Goal: Task Accomplishment & Management: Manage account settings

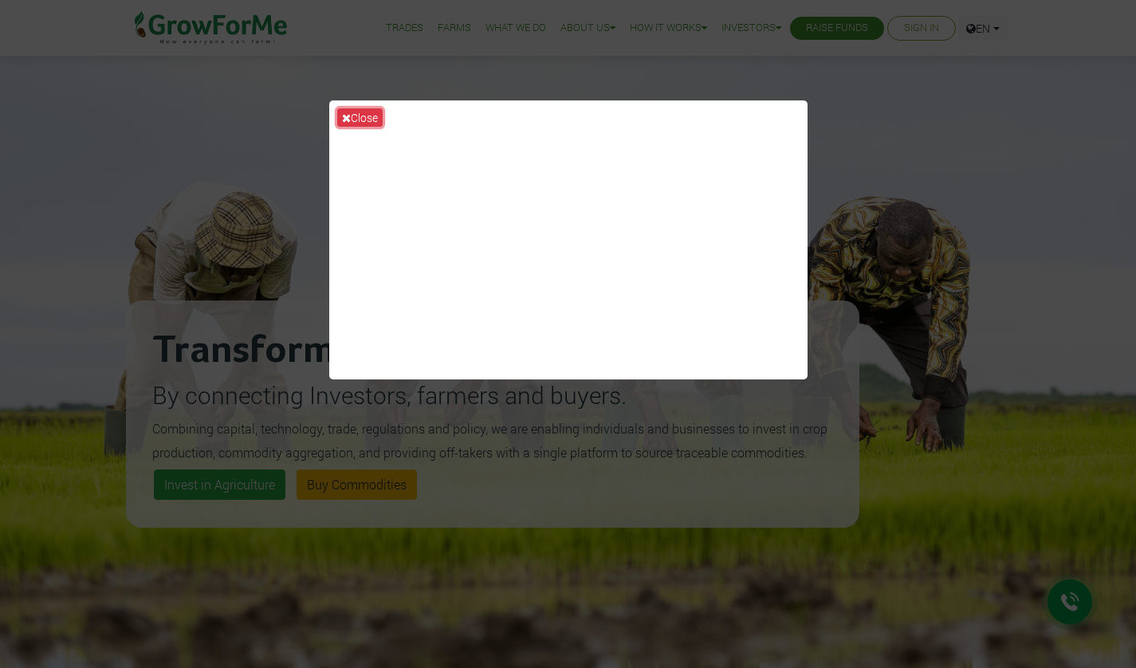
click at [353, 115] on button "Close" at bounding box center [359, 117] width 45 height 18
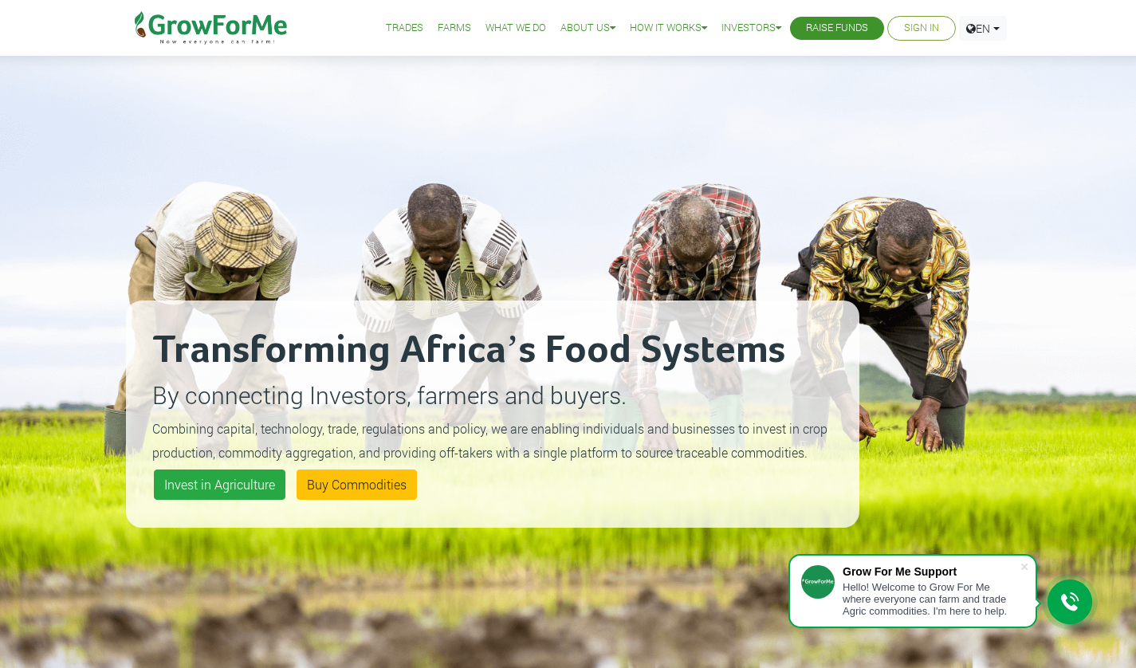
click at [908, 26] on link "Sign In" at bounding box center [921, 28] width 35 height 17
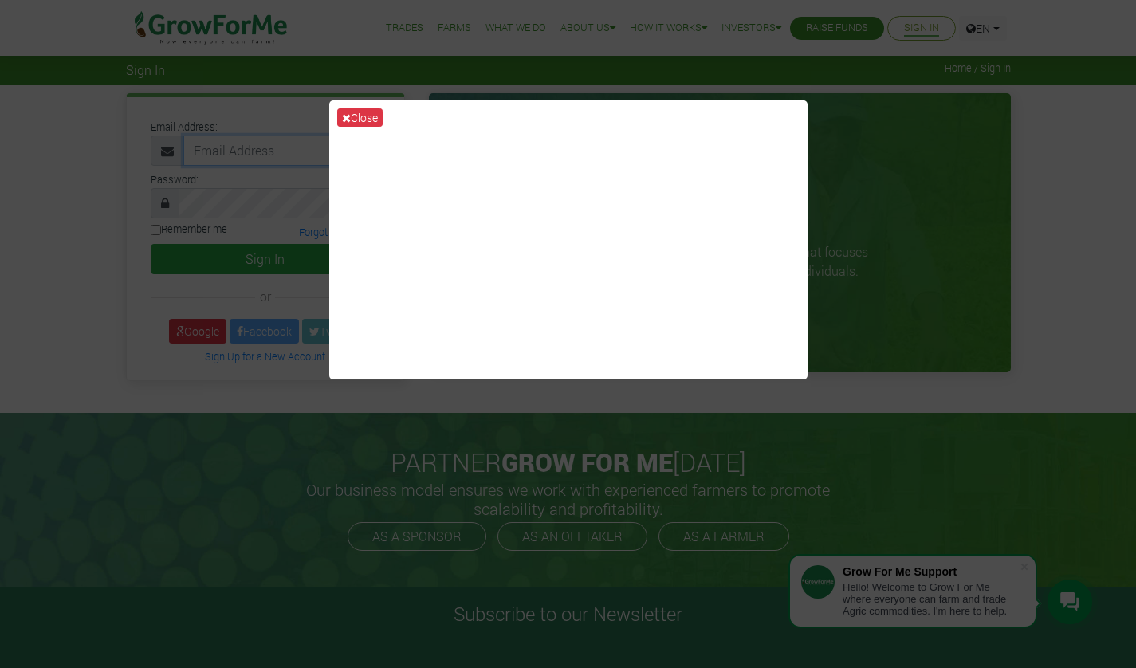
type input "m.winneme@yahoo.com"
click at [360, 116] on button "Close" at bounding box center [359, 117] width 45 height 18
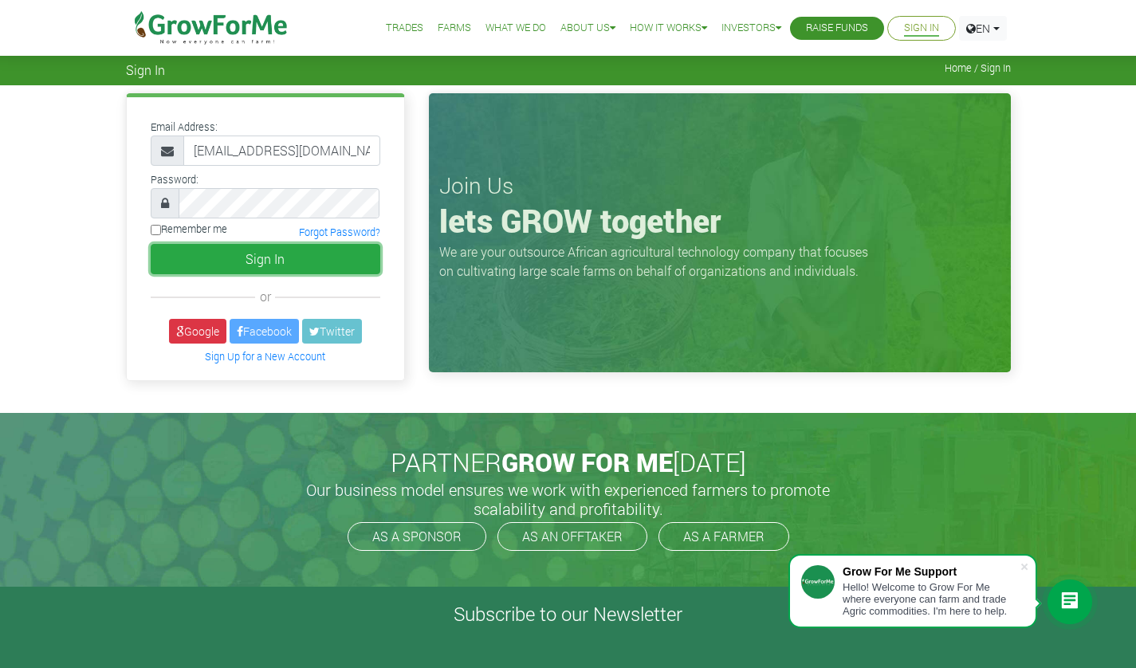
click at [271, 262] on button "Sign In" at bounding box center [266, 259] width 230 height 30
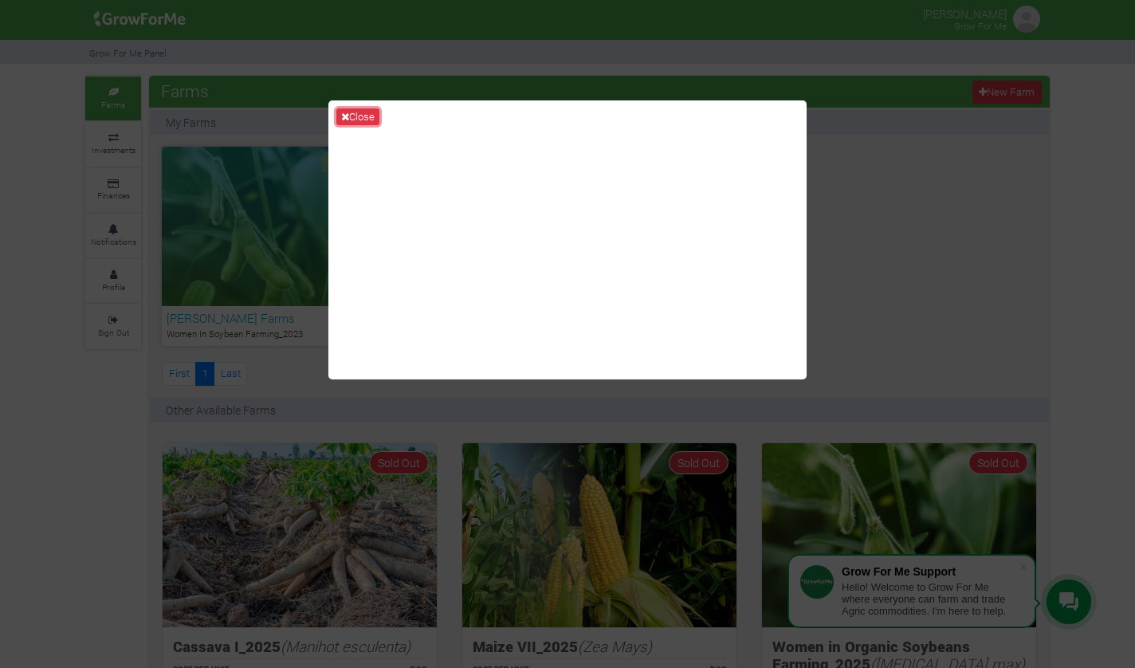
click at [364, 120] on button "Close" at bounding box center [357, 117] width 43 height 18
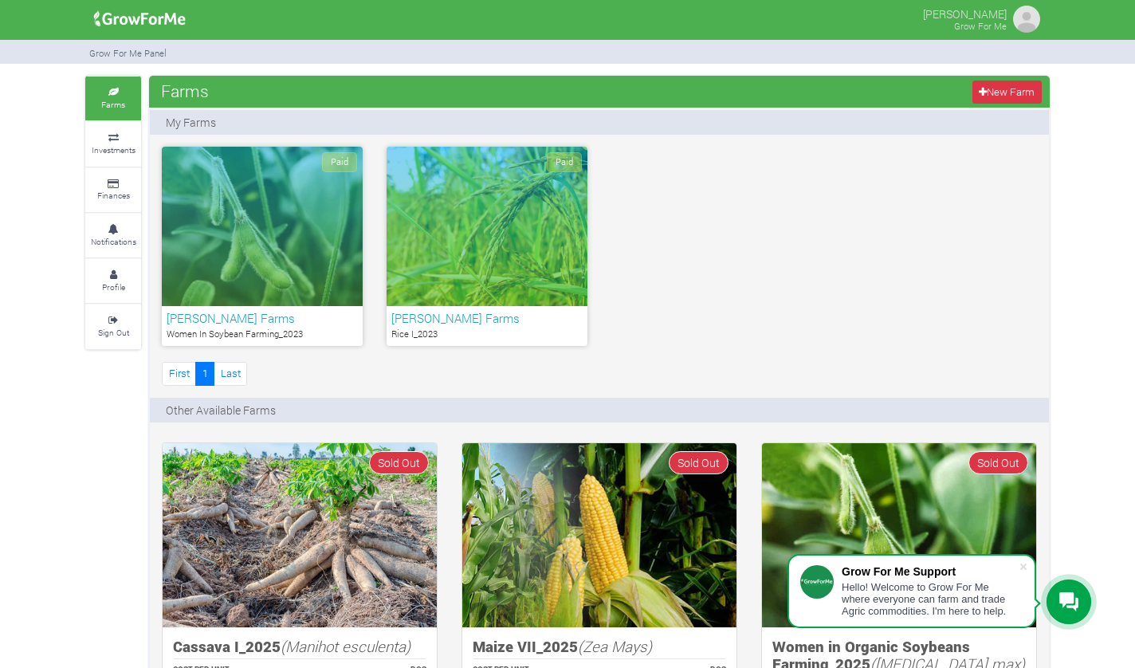
click at [112, 136] on icon at bounding box center [113, 138] width 48 height 8
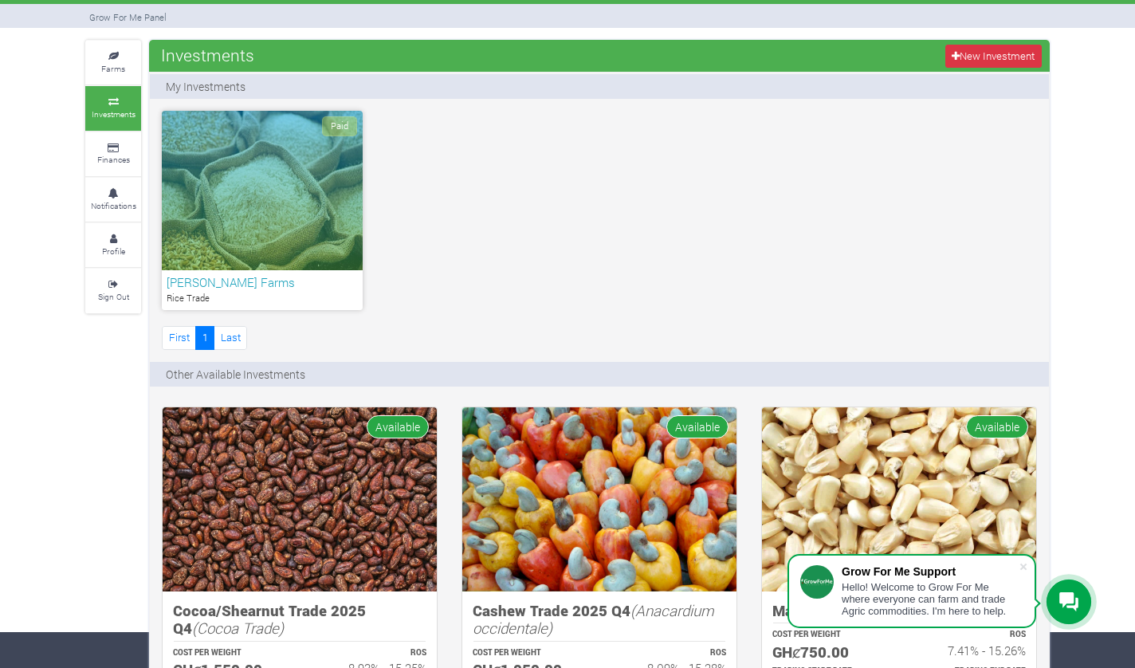
scroll to position [24, 0]
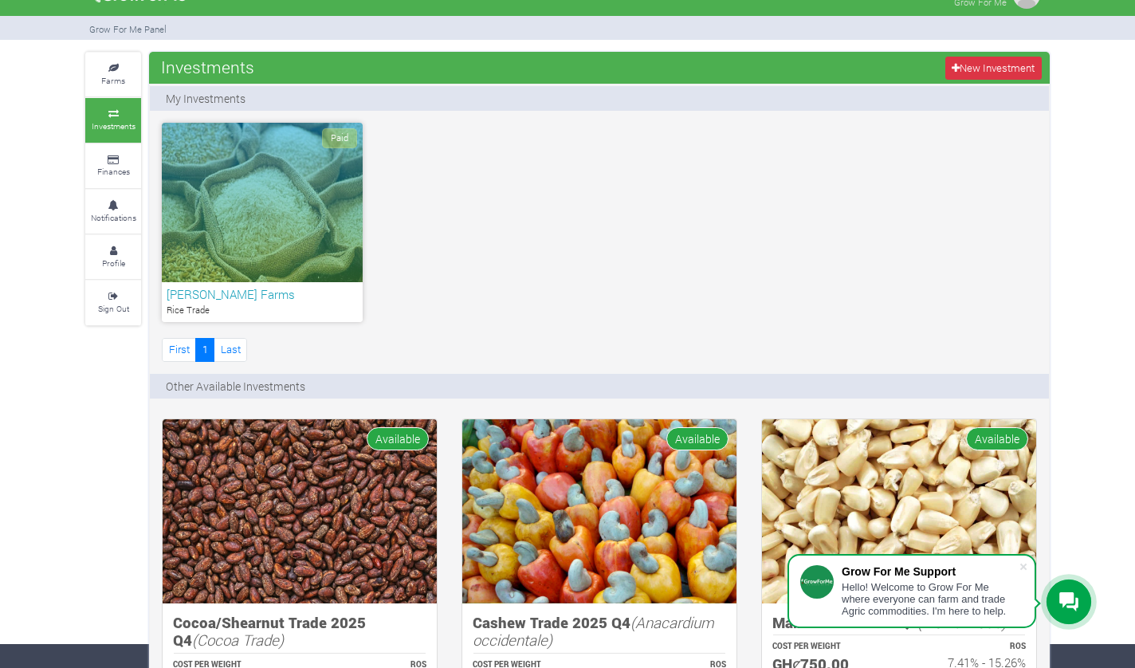
click at [112, 181] on link "Finances" at bounding box center [113, 166] width 56 height 44
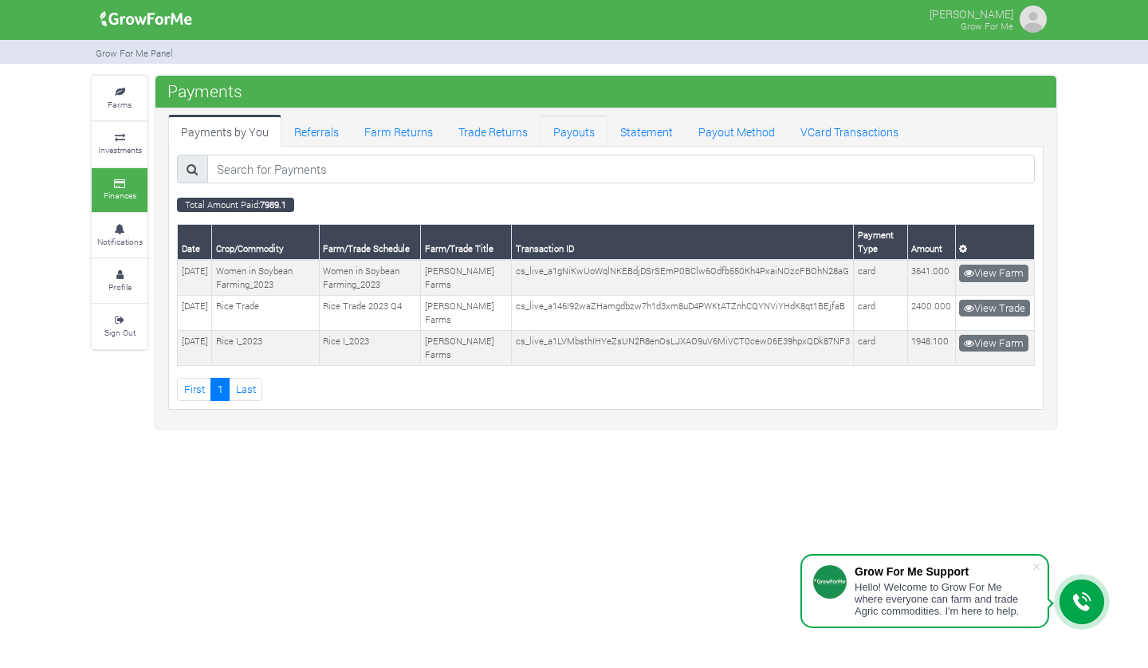
click at [581, 138] on link "Payouts" at bounding box center [573, 131] width 67 height 32
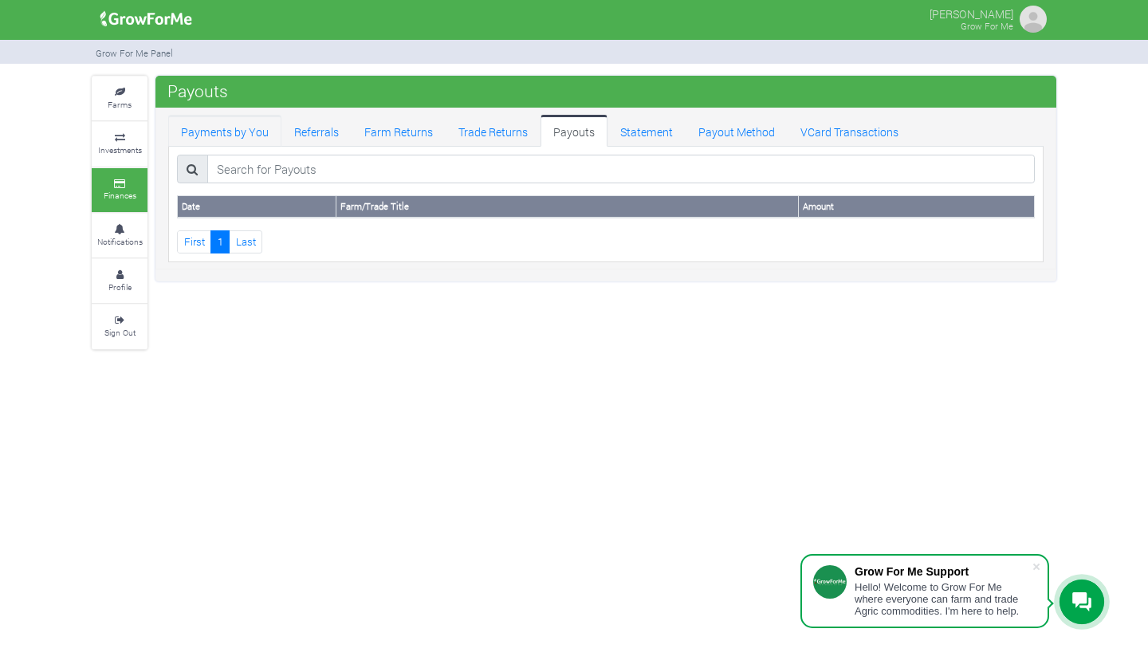
click at [253, 130] on link "Payments by You" at bounding box center [224, 131] width 113 height 32
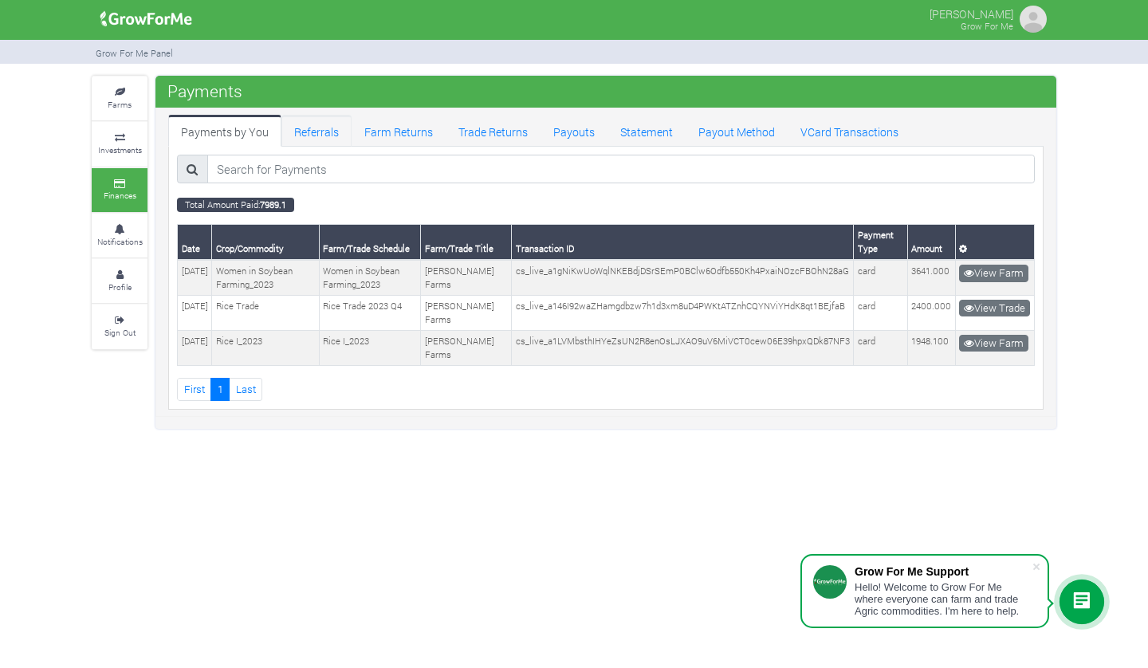
click at [309, 136] on link "Referrals" at bounding box center [316, 131] width 70 height 32
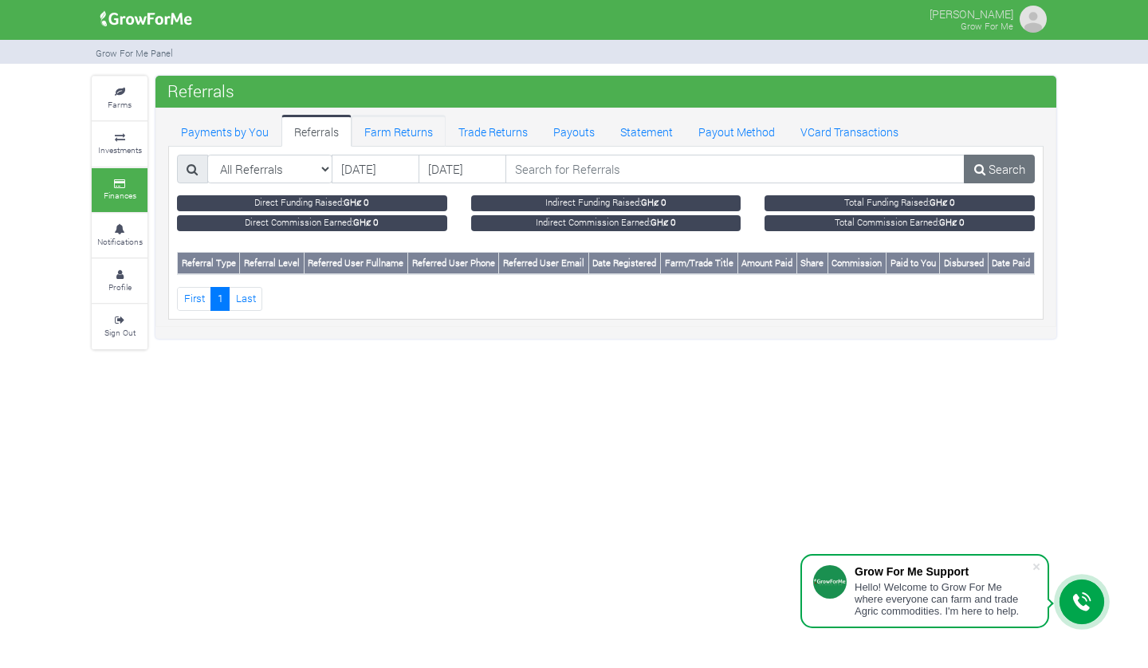
click at [379, 134] on link "Farm Returns" at bounding box center [399, 131] width 94 height 32
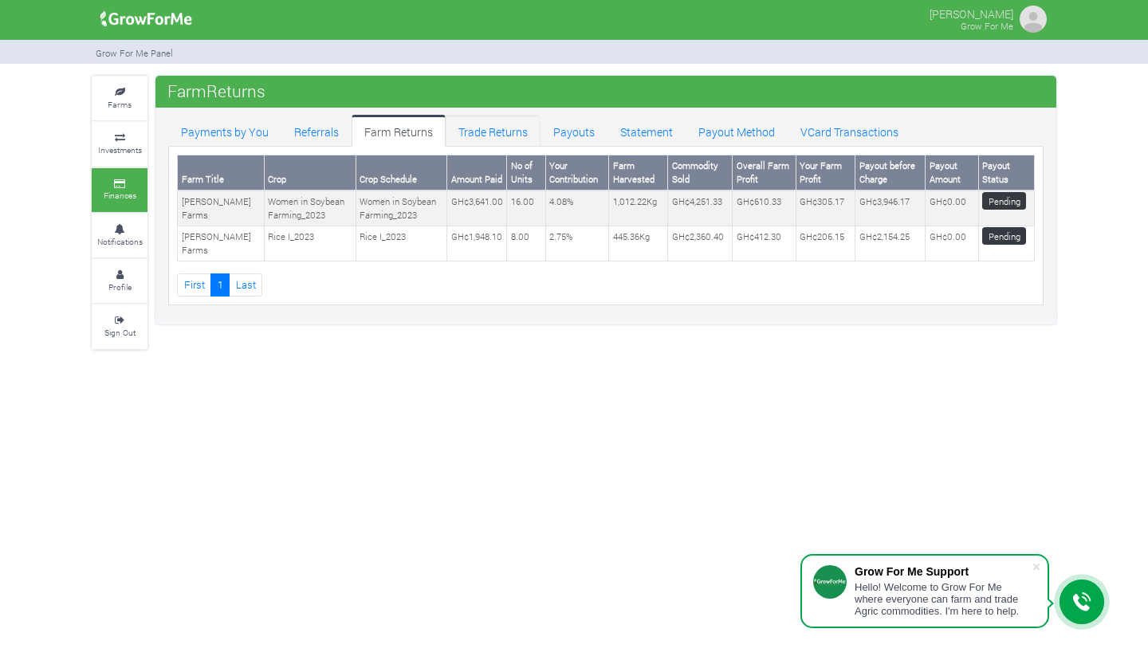
click at [465, 143] on link "Trade Returns" at bounding box center [493, 131] width 95 height 32
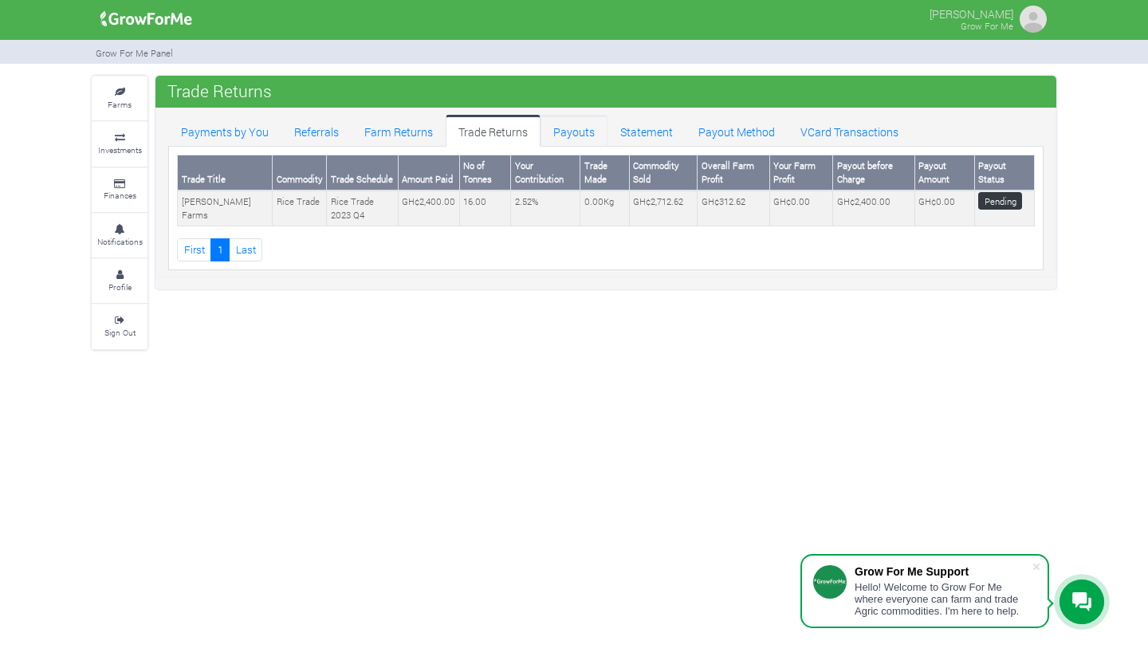
click at [558, 134] on link "Payouts" at bounding box center [573, 131] width 67 height 32
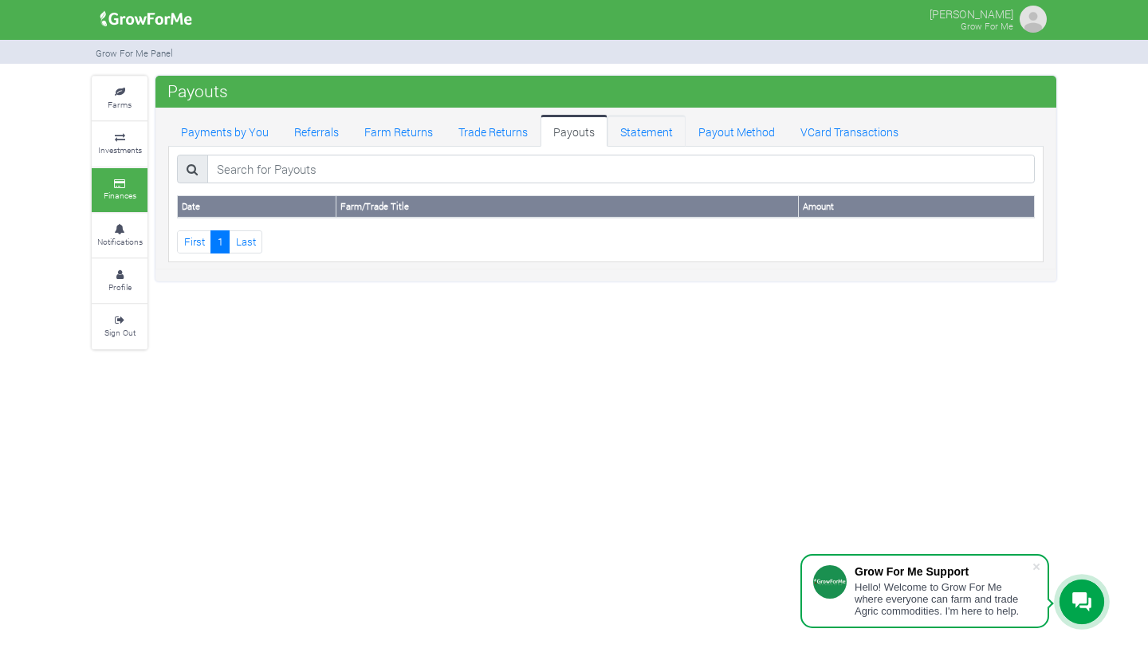
click at [627, 132] on link "Statement" at bounding box center [646, 131] width 78 height 32
click at [712, 131] on link "Payout Method" at bounding box center [737, 131] width 102 height 32
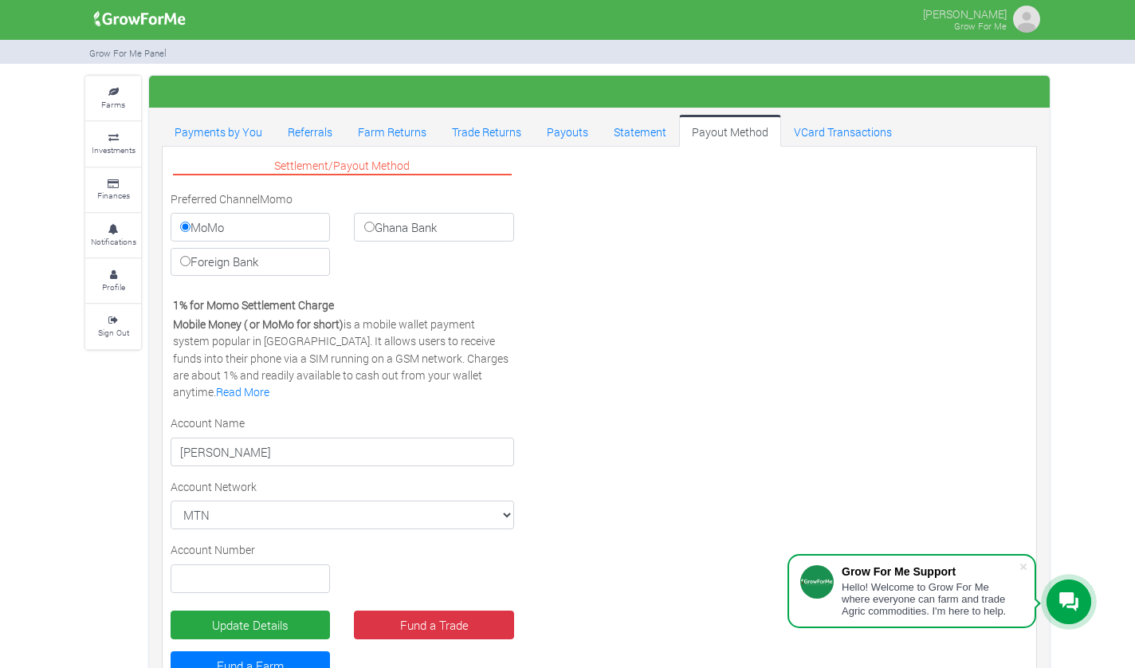
scroll to position [58, 0]
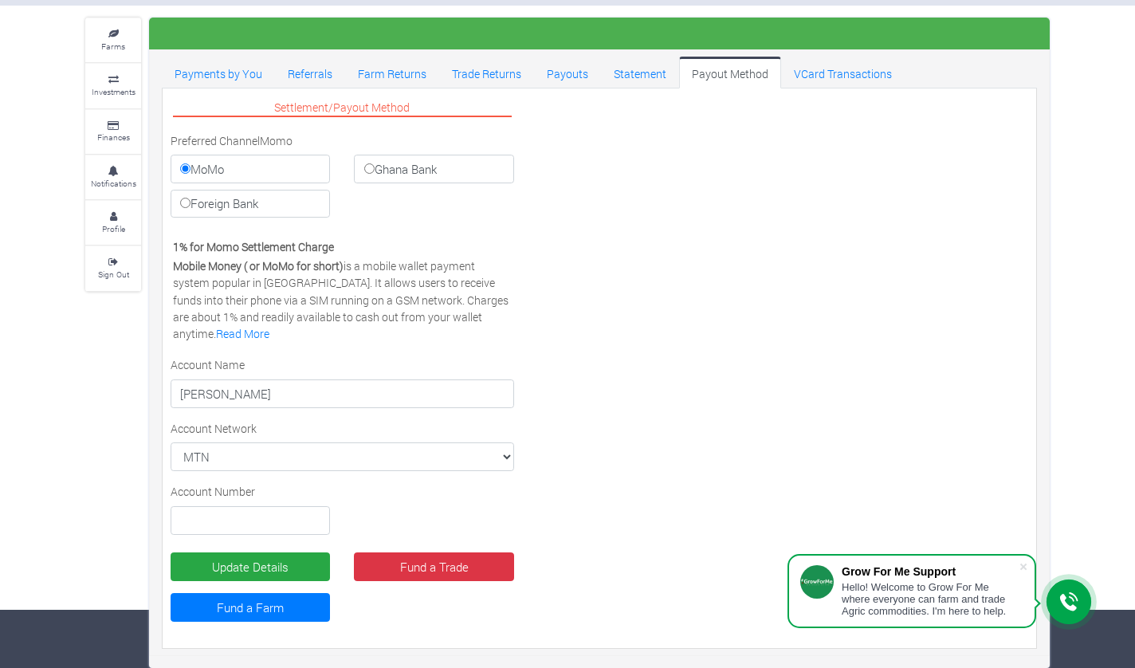
click at [370, 171] on input "Ghana Bank" at bounding box center [369, 168] width 10 height 10
radio input "true"
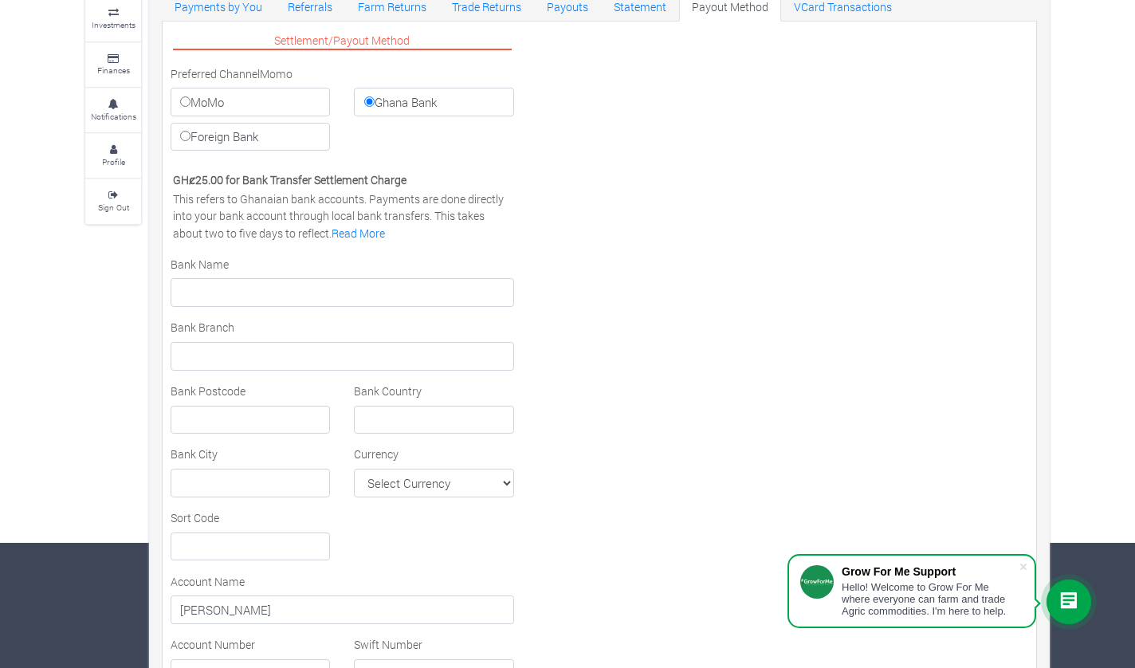
scroll to position [124, 0]
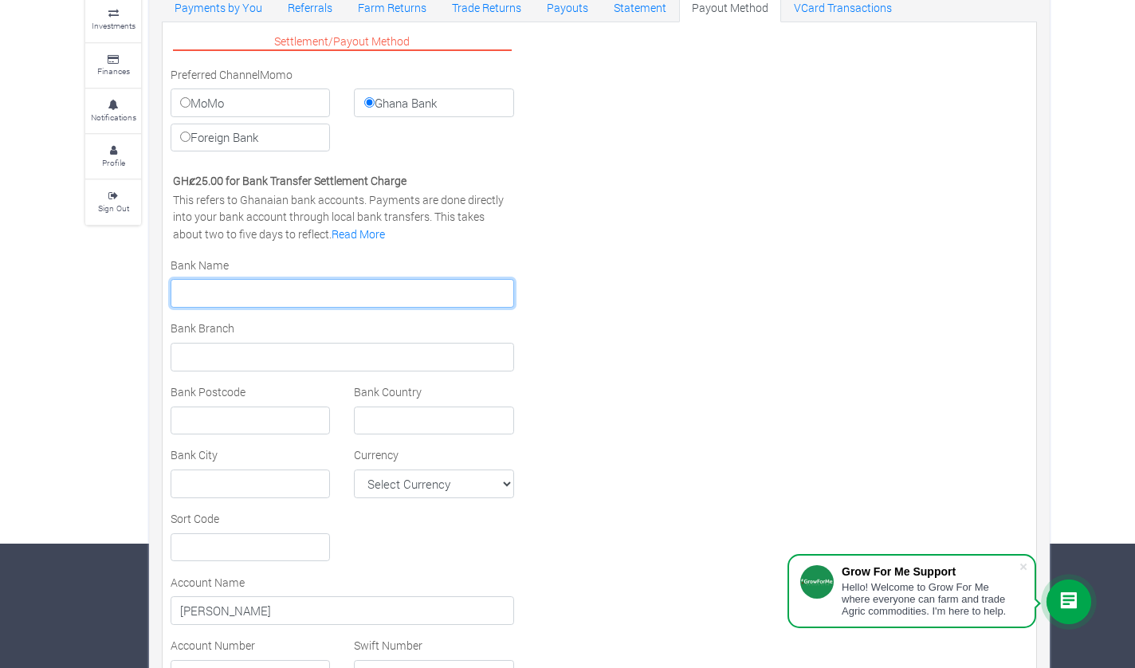
click at [340, 298] on input "text" at bounding box center [343, 293] width 344 height 29
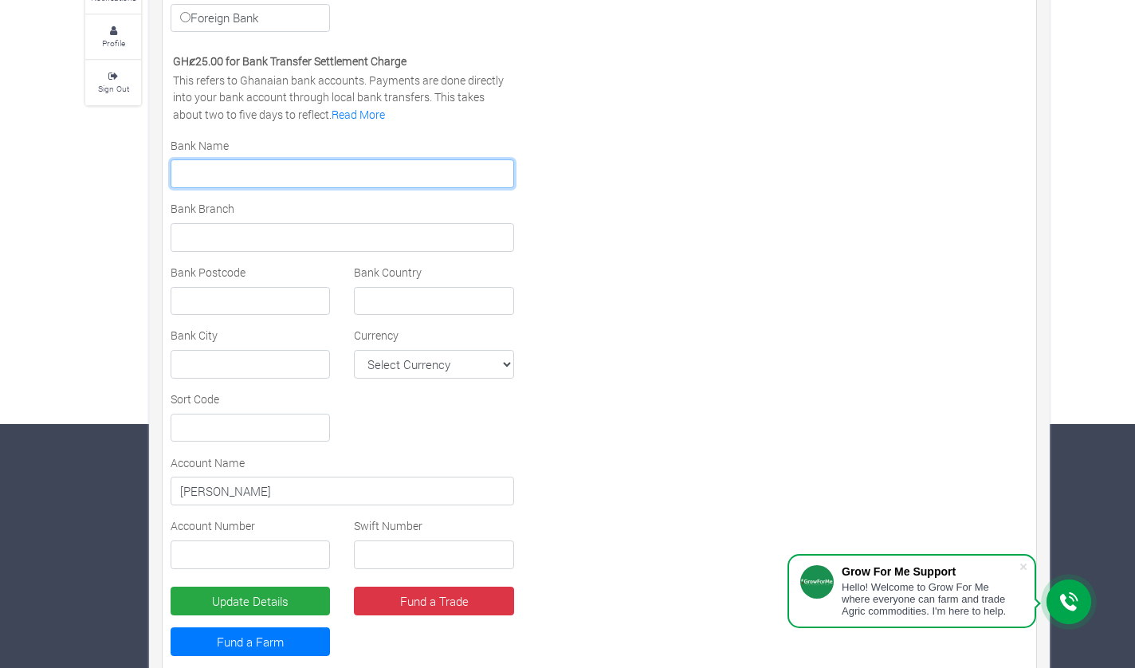
scroll to position [245, 0]
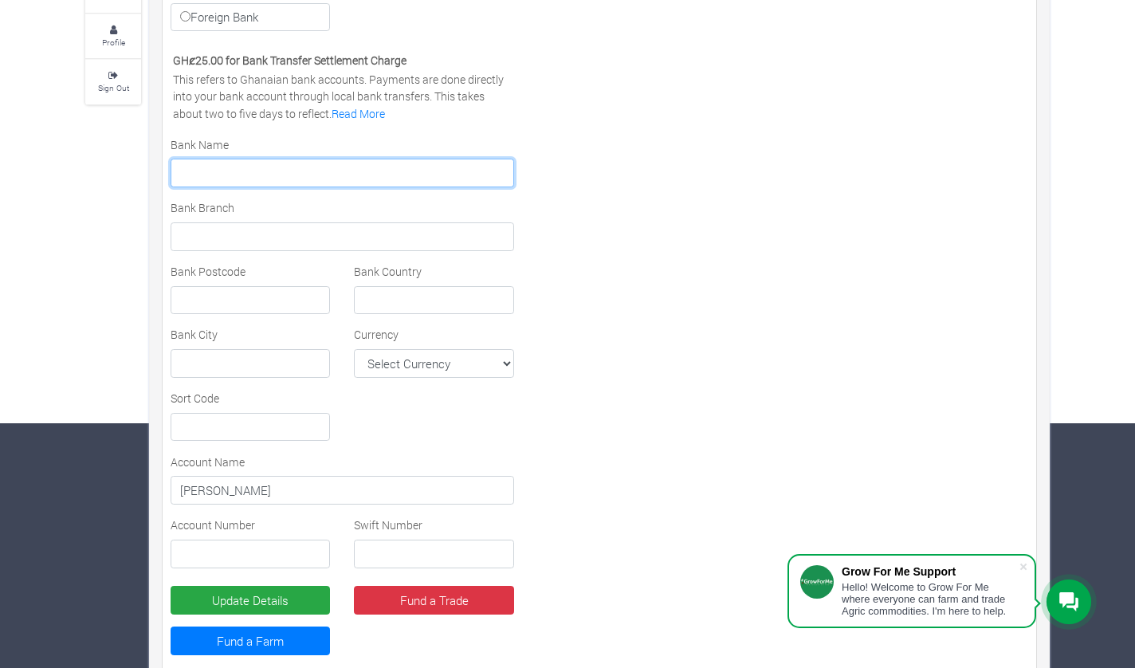
click at [225, 178] on input "text" at bounding box center [343, 173] width 344 height 29
type input "ABSA"
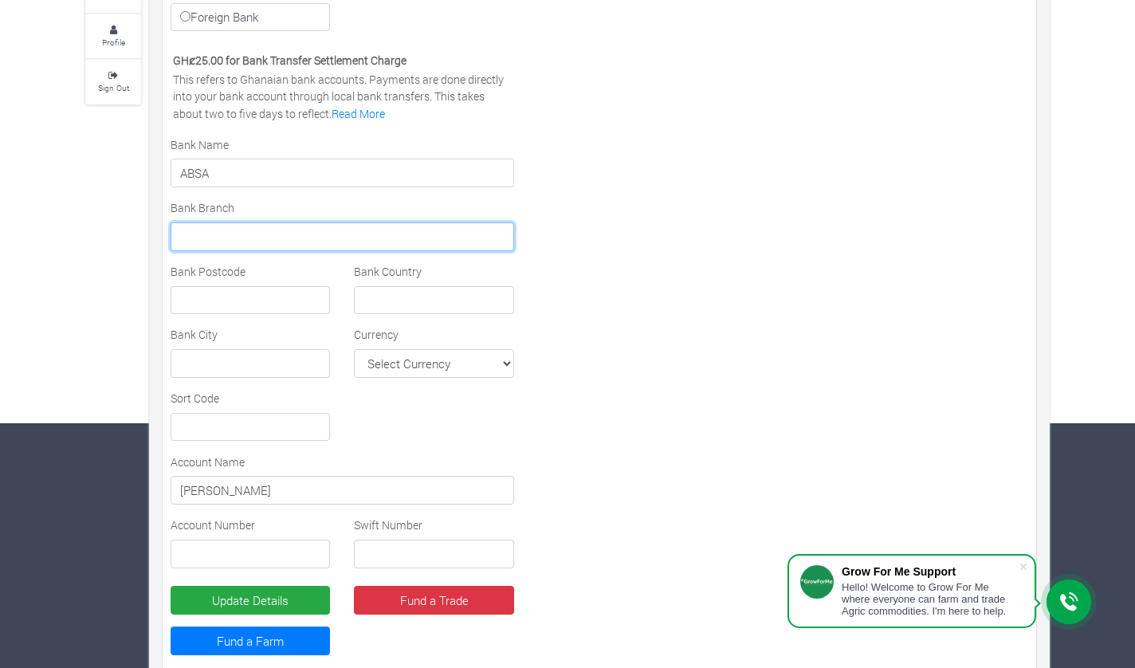
click at [210, 237] on input "text" at bounding box center [343, 236] width 344 height 29
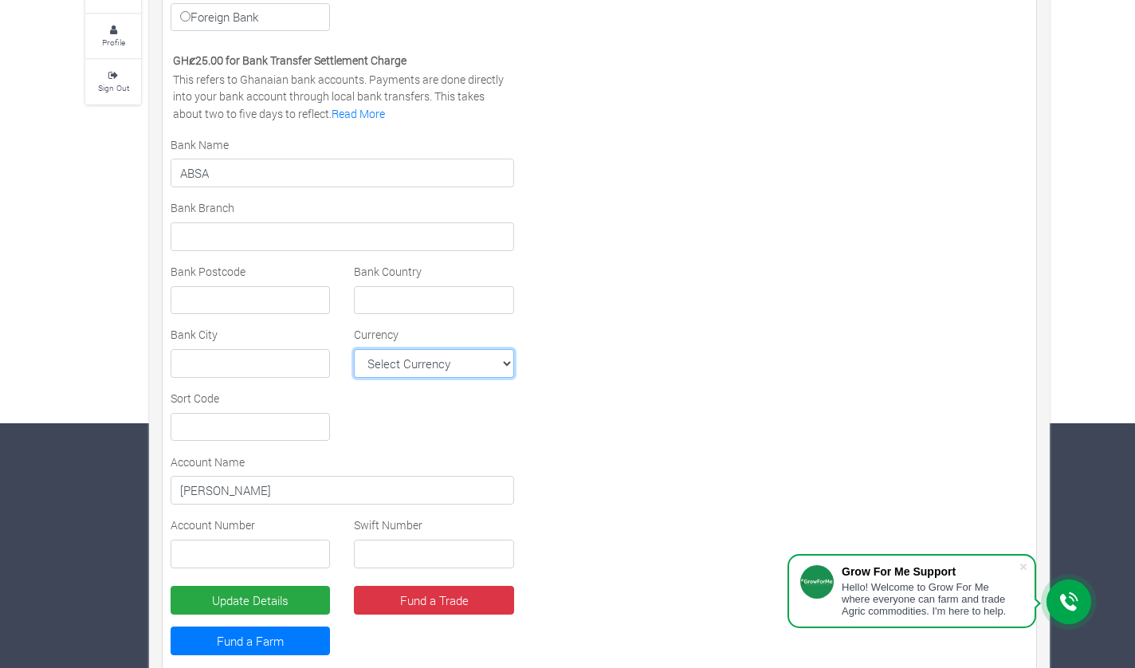
click at [442, 356] on select "Select Currency AFN ALL DZD AOA ARS AMD AWG AUD AZN BHD BSD BDT BBD BYN BZD BMD…" at bounding box center [433, 363] width 159 height 29
click at [478, 379] on div "Settlement/Payout Method Preferred Channel Momo MoMo Ghana Bank Foreign Bank Vi…" at bounding box center [343, 291] width 368 height 763
click at [479, 366] on select "Select Currency AFN ALL DZD AOA ARS AMD AWG AUD AZN BHD BSD BDT BBD BYN BZD BMD…" at bounding box center [433, 363] width 159 height 29
select select "GHS"
click at [354, 349] on select "Select Currency AFN ALL DZD AOA ARS AMD AWG AUD AZN BHD BSD BDT BBD BYN BZD BMD…" at bounding box center [433, 363] width 159 height 29
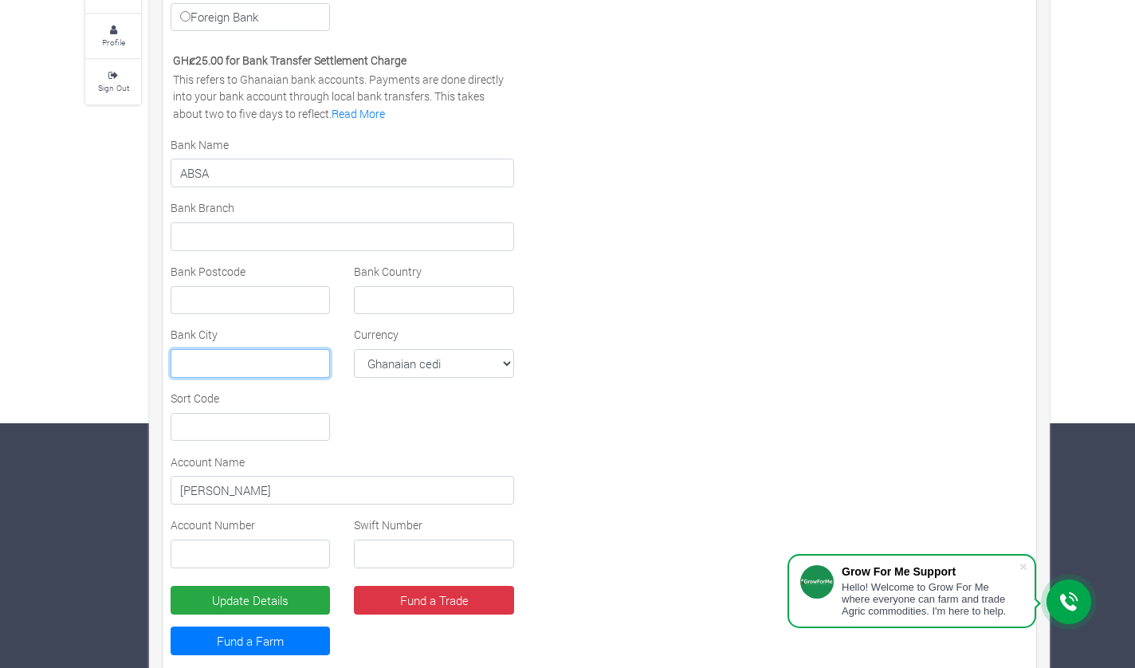
click at [222, 360] on input "text" at bounding box center [250, 363] width 159 height 29
type input "Tamale"
click at [246, 433] on input "text" at bounding box center [250, 427] width 159 height 29
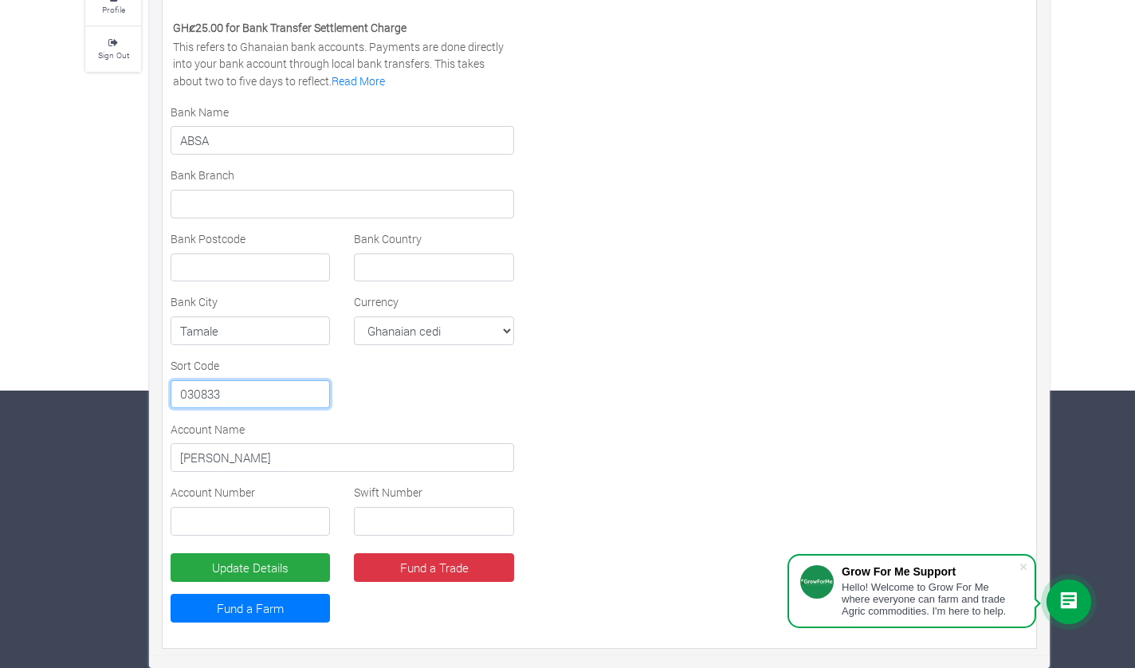
type input "030833"
click at [403, 525] on input "text" at bounding box center [433, 521] width 159 height 29
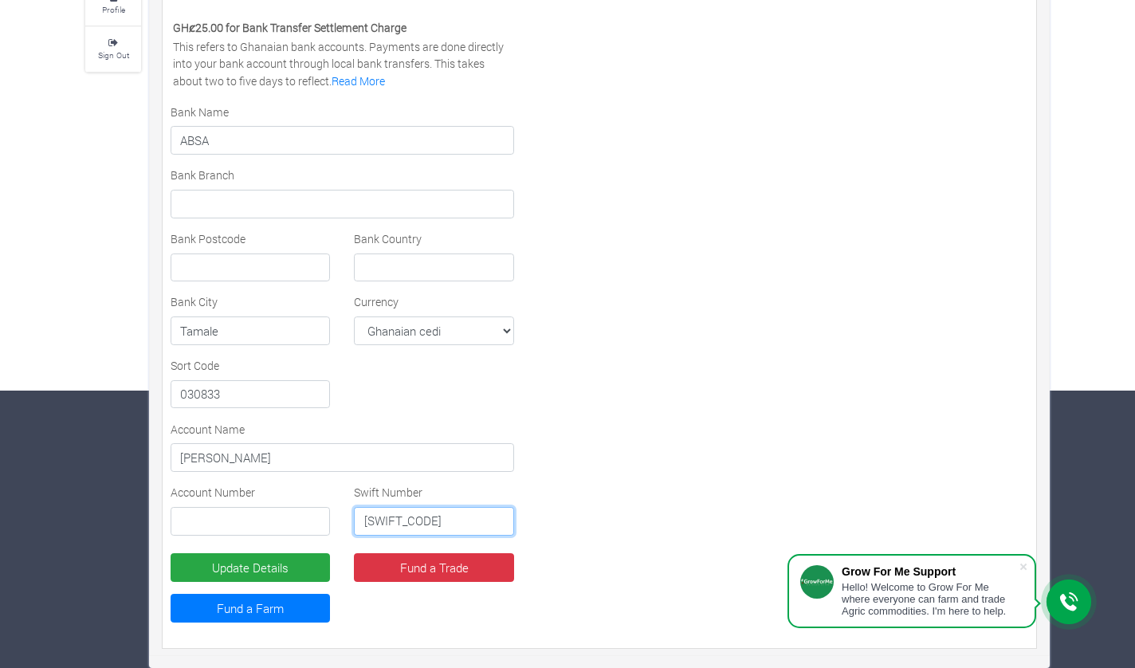
type input "[SWIFT_CODE]"
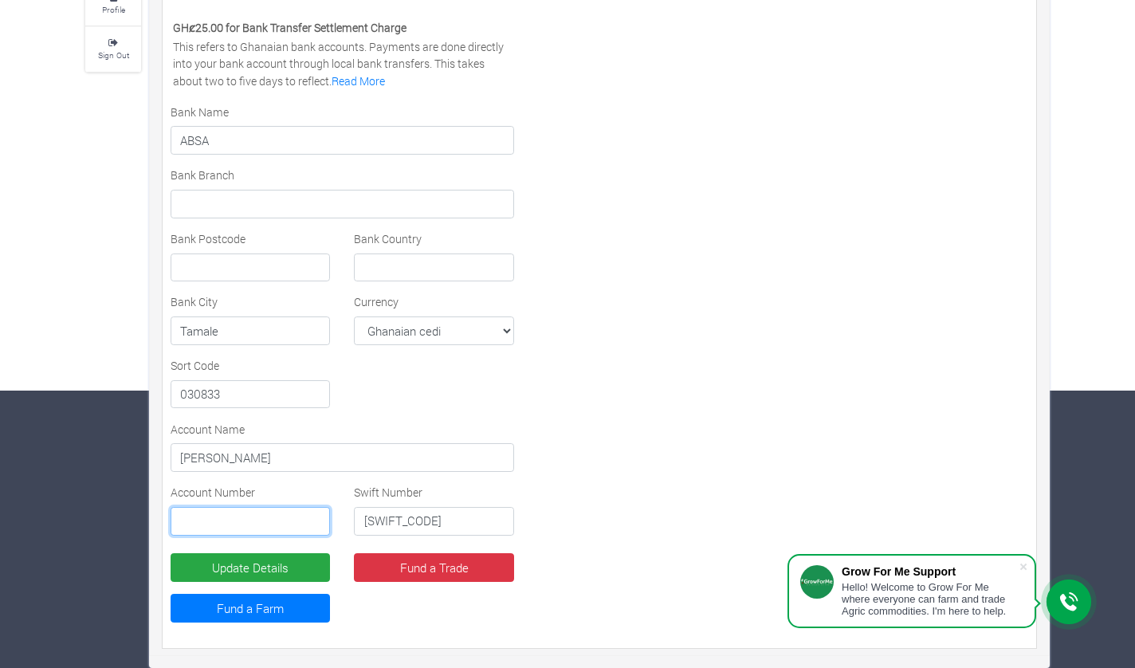
click at [216, 522] on input "text" at bounding box center [250, 521] width 159 height 29
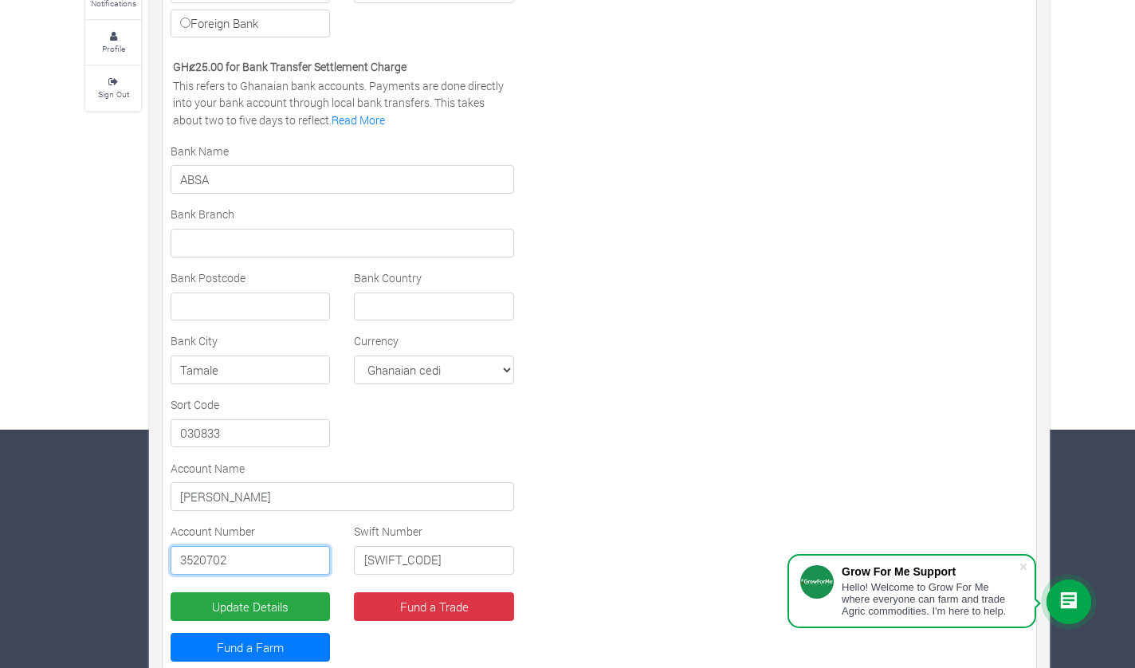
scroll to position [188, 0]
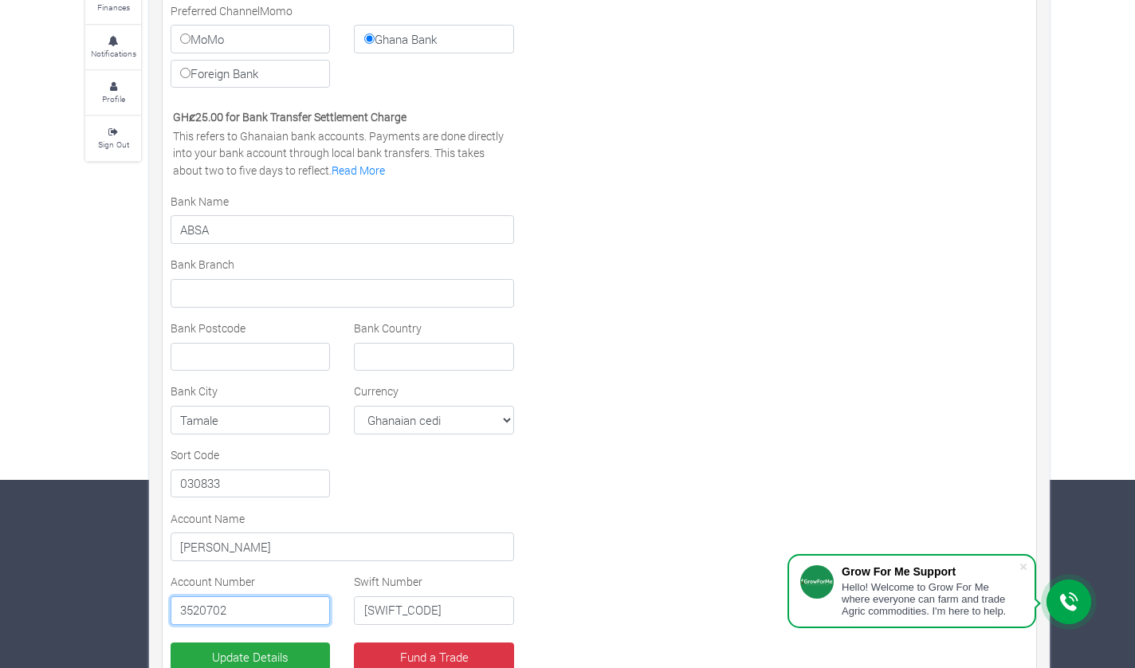
type input "3520702"
click at [393, 363] on input "text" at bounding box center [433, 357] width 159 height 29
type input "[GEOGRAPHIC_DATA]"
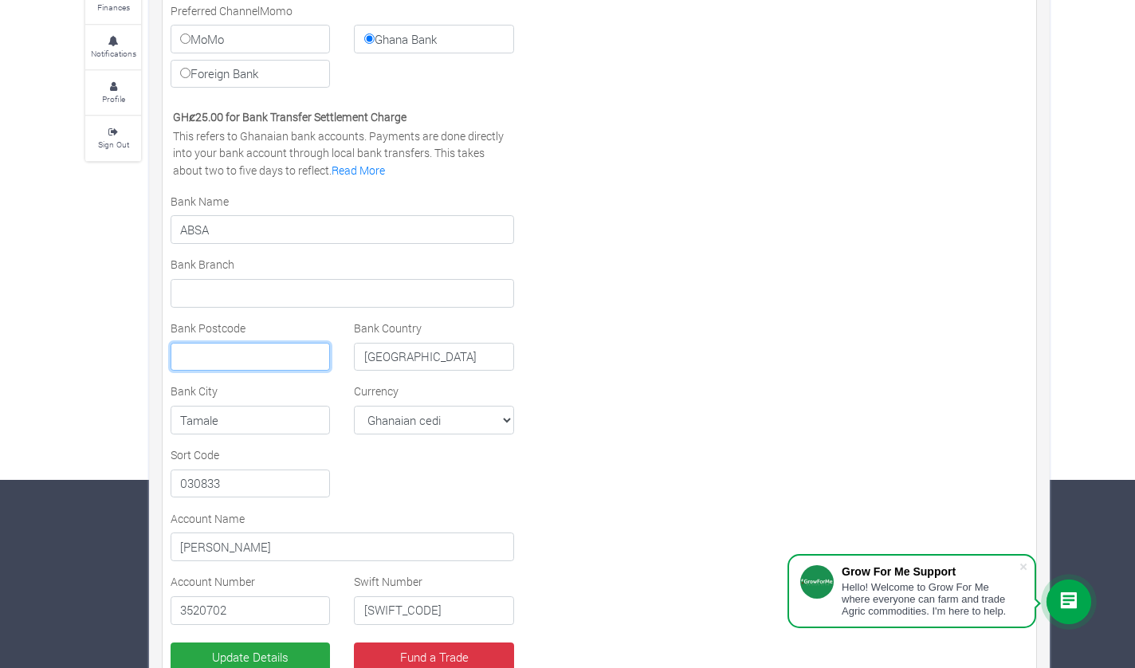
click at [233, 362] on input "text" at bounding box center [250, 357] width 159 height 29
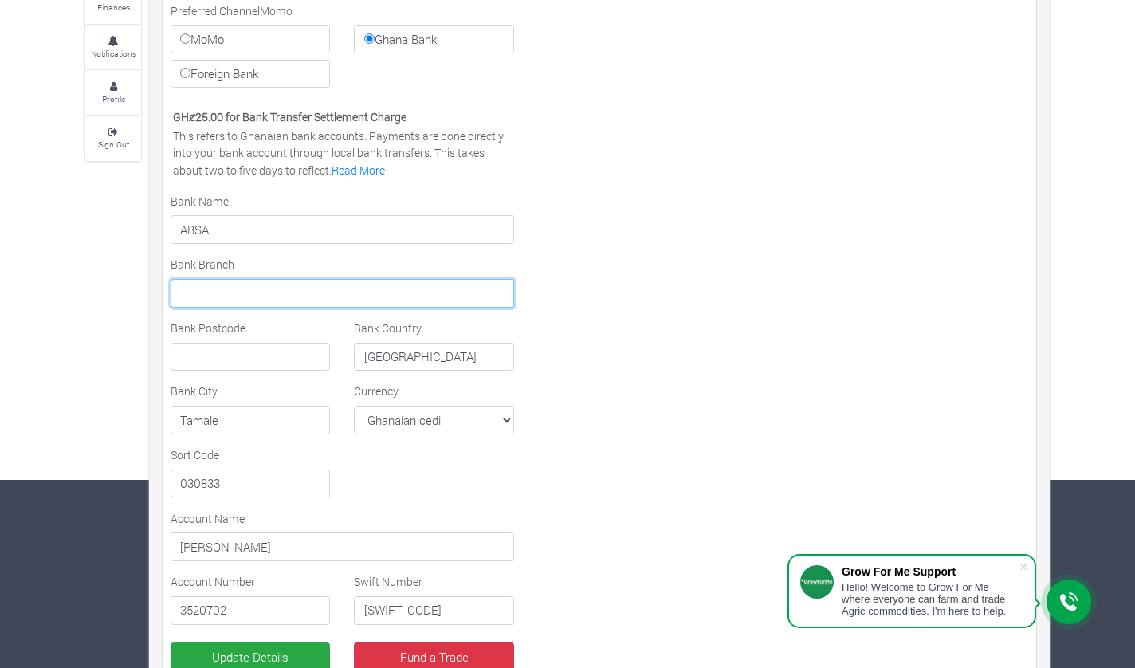
click at [241, 297] on input "text" at bounding box center [343, 293] width 344 height 29
type input "Tamale"
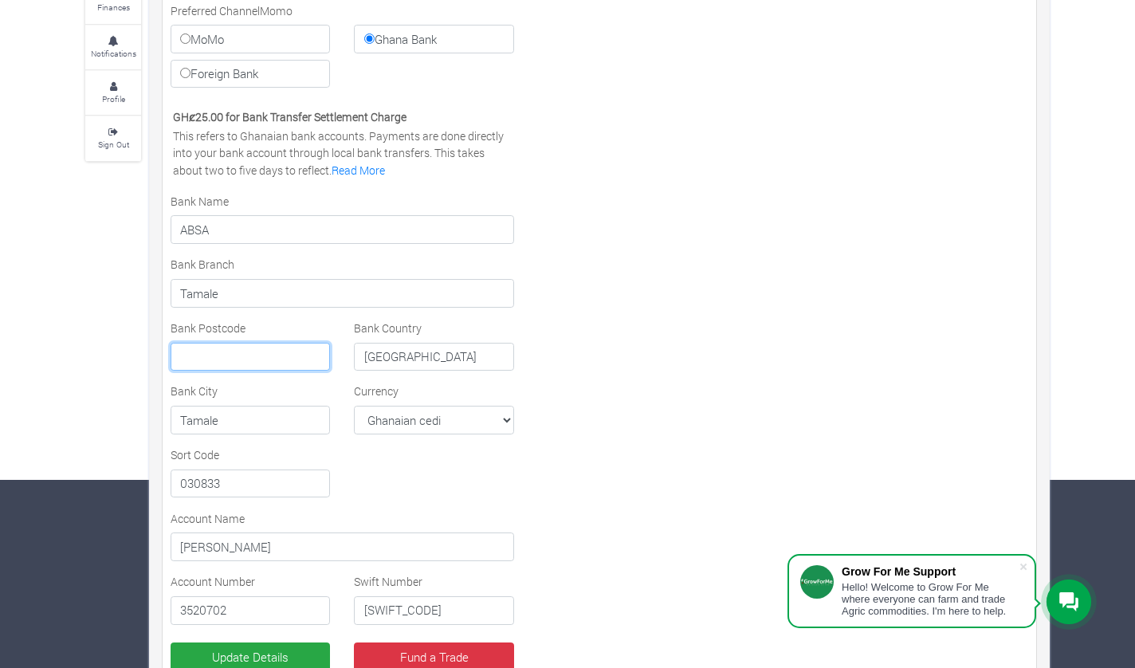
click at [213, 352] on input "text" at bounding box center [250, 357] width 159 height 29
paste input "632005"
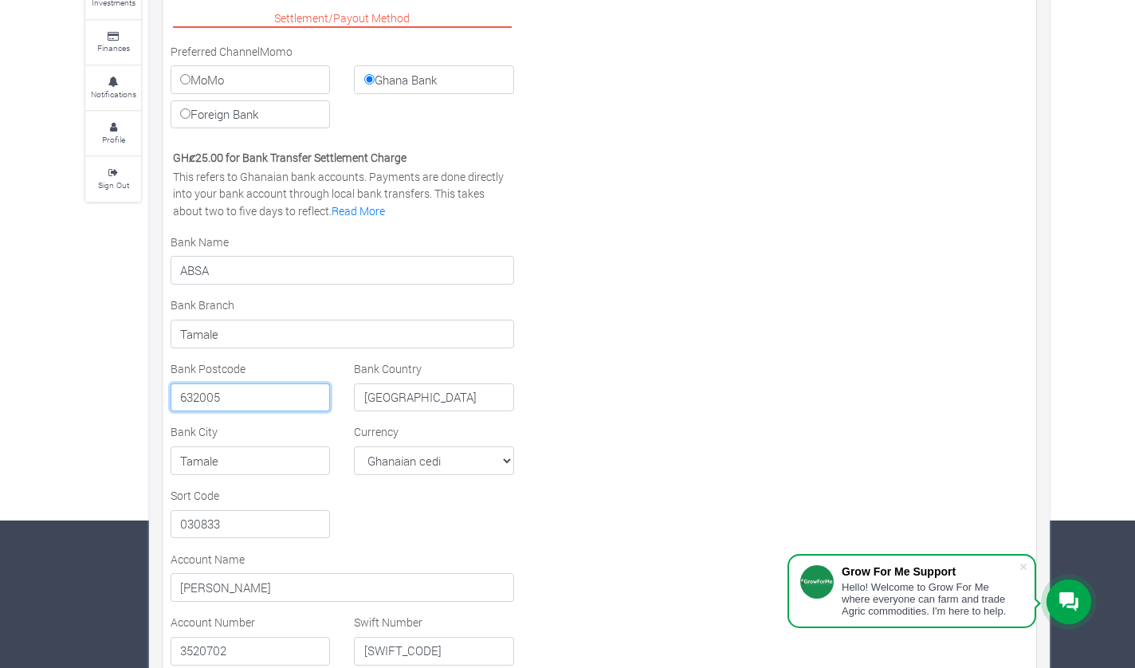
scroll to position [278, 0]
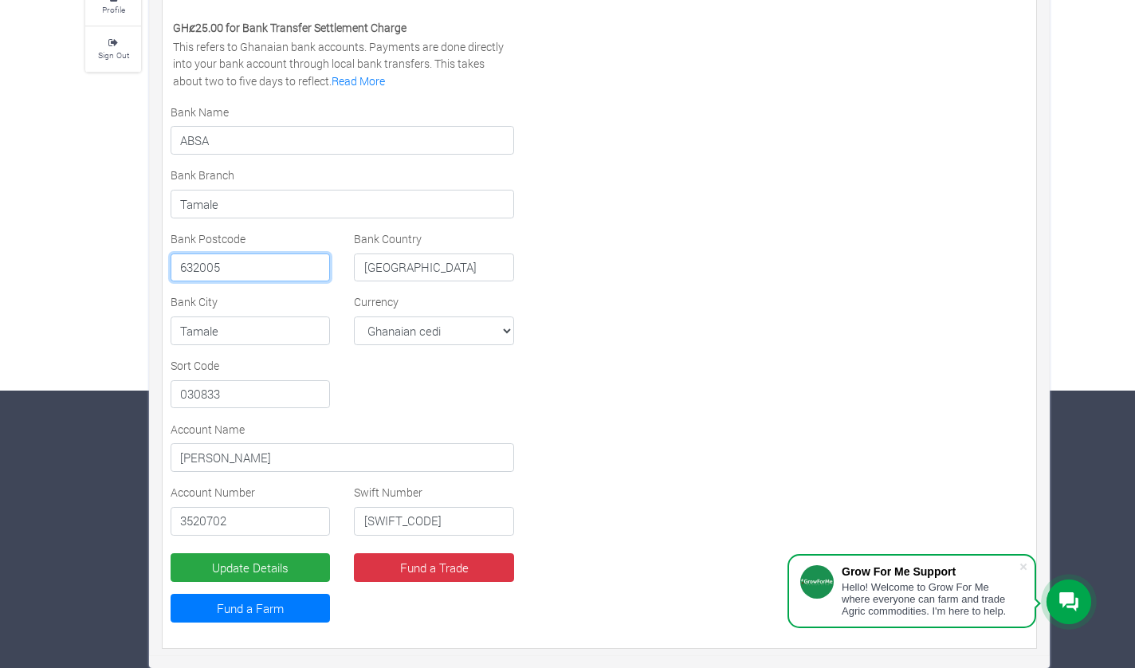
type input "632005"
click at [234, 568] on button "Update Details" at bounding box center [250, 567] width 159 height 29
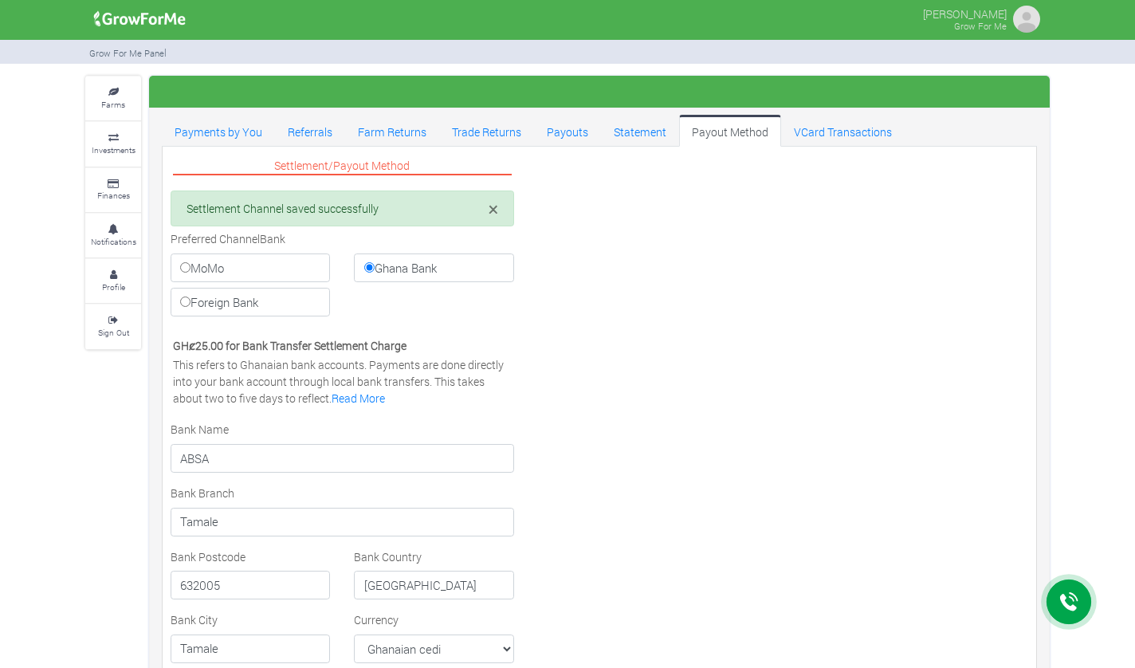
select select "GHS"
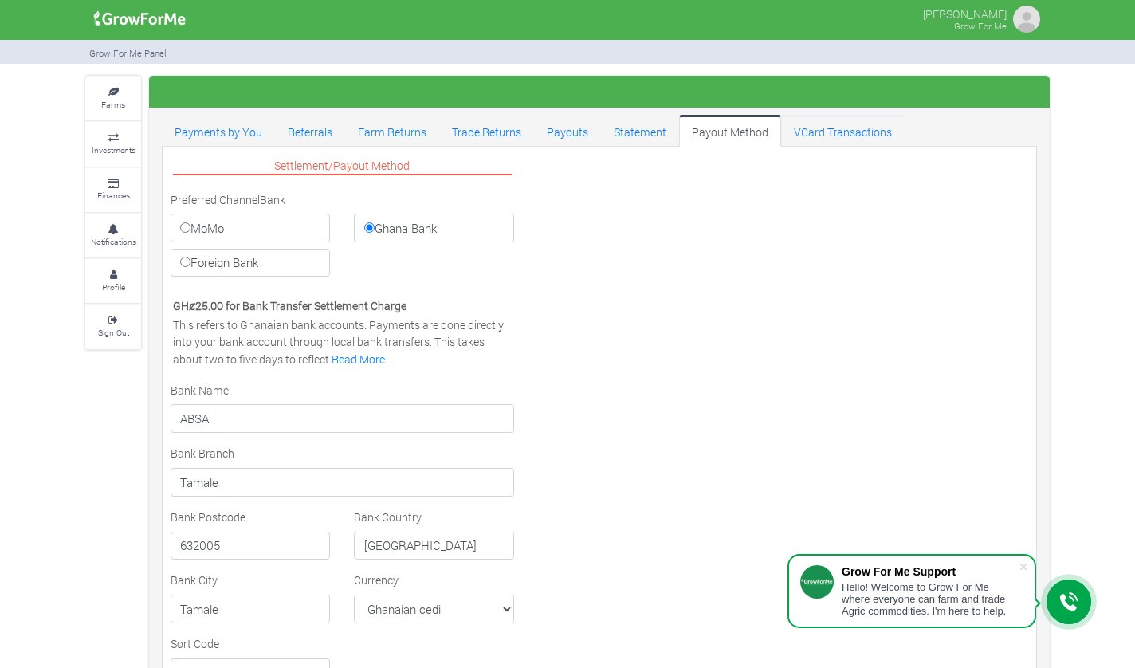
click at [837, 130] on link "VCard Transactions" at bounding box center [843, 131] width 124 height 32
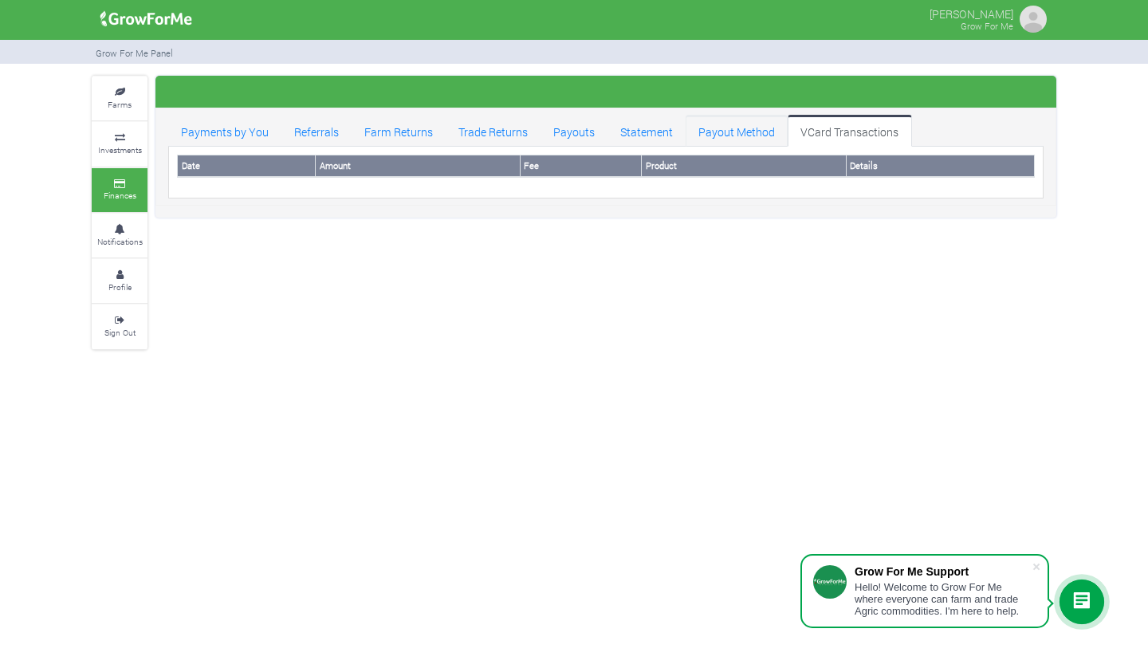
click at [744, 138] on link "Payout Method" at bounding box center [737, 131] width 102 height 32
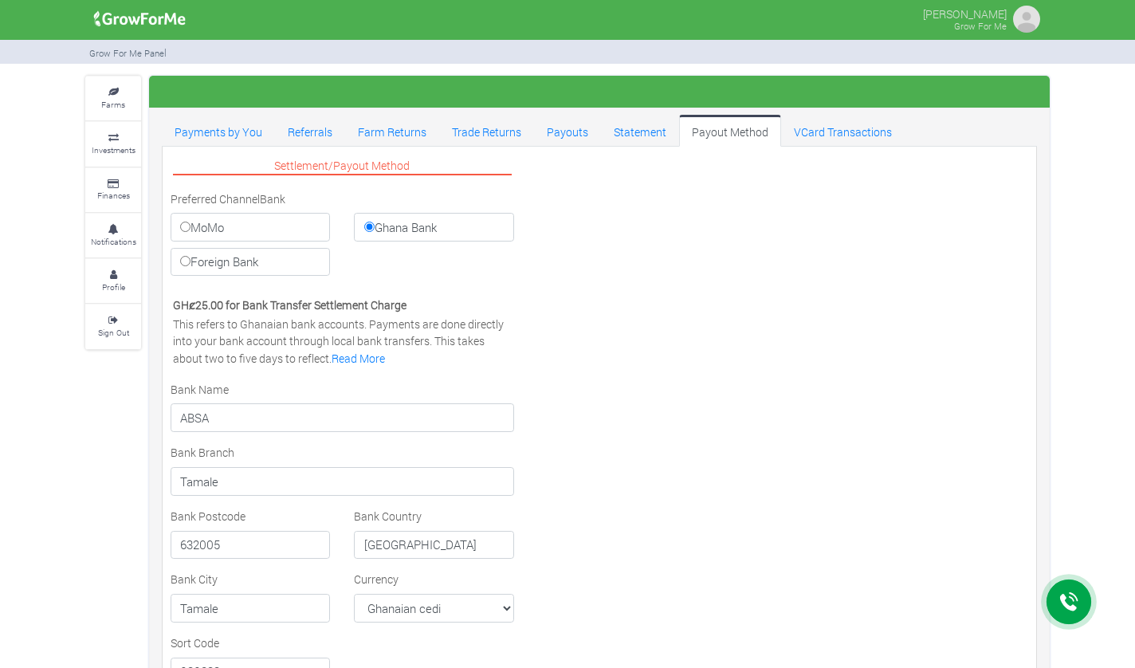
select select "GHS"
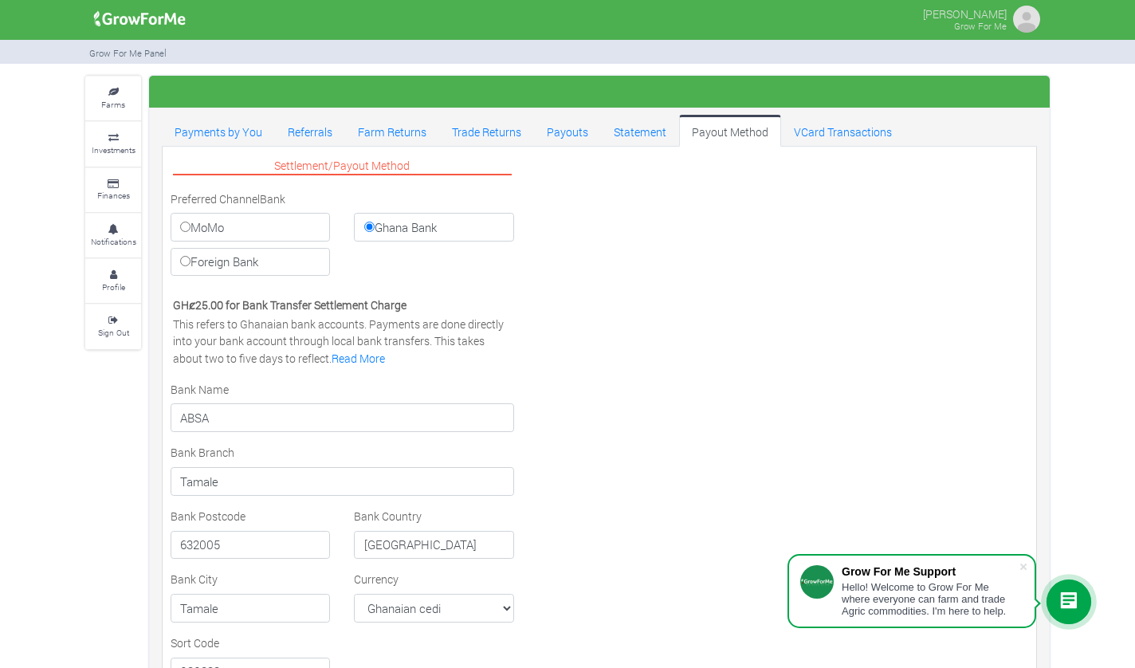
click at [344, 362] on link "Read More" at bounding box center [358, 358] width 53 height 15
click at [352, 361] on link "Read More" at bounding box center [358, 358] width 53 height 15
